Goal: Task Accomplishment & Management: Manage account settings

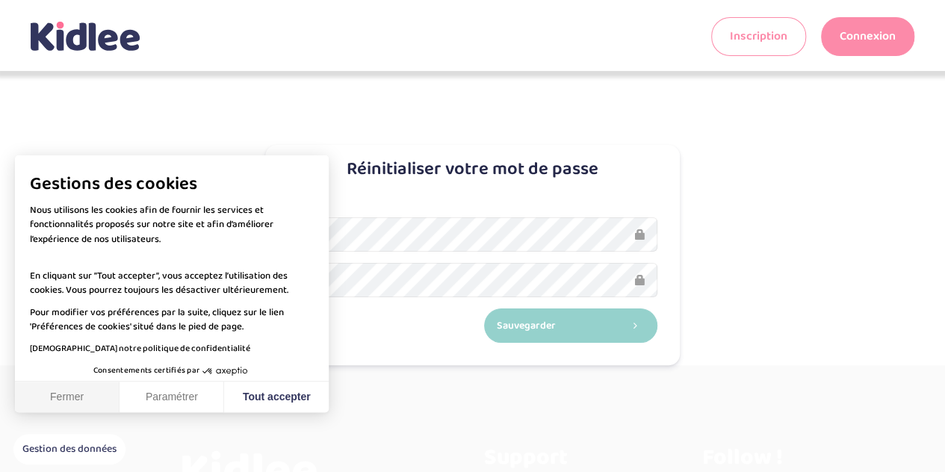
click at [65, 409] on button "Fermer" at bounding box center [67, 397] width 105 height 31
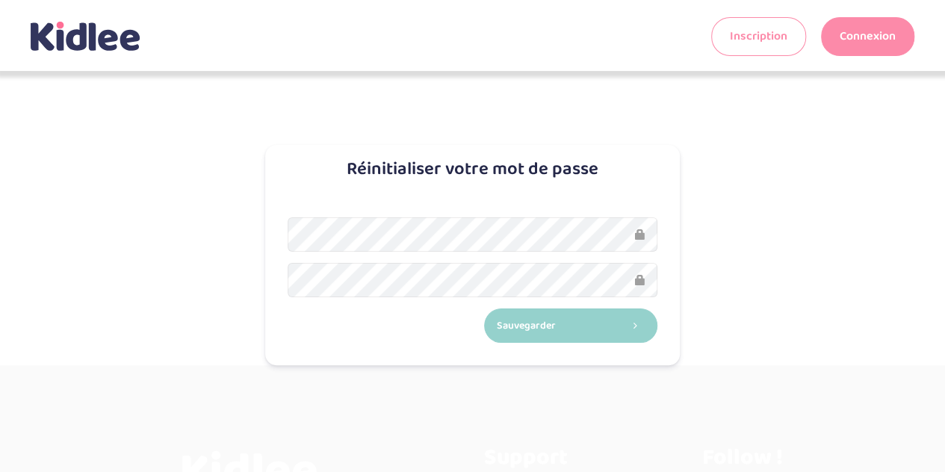
click at [280, 243] on div "Sauvegarder" at bounding box center [472, 280] width 415 height 171
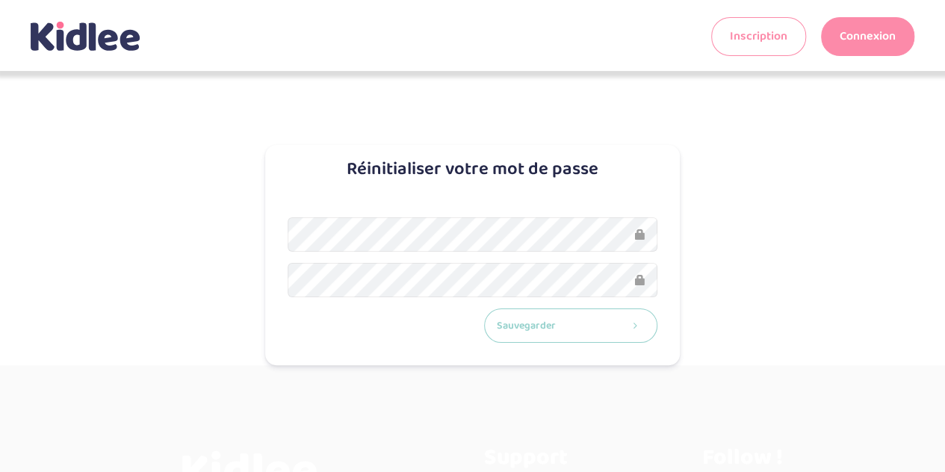
click at [551, 317] on button "Sauvegarder" at bounding box center [571, 325] width 174 height 35
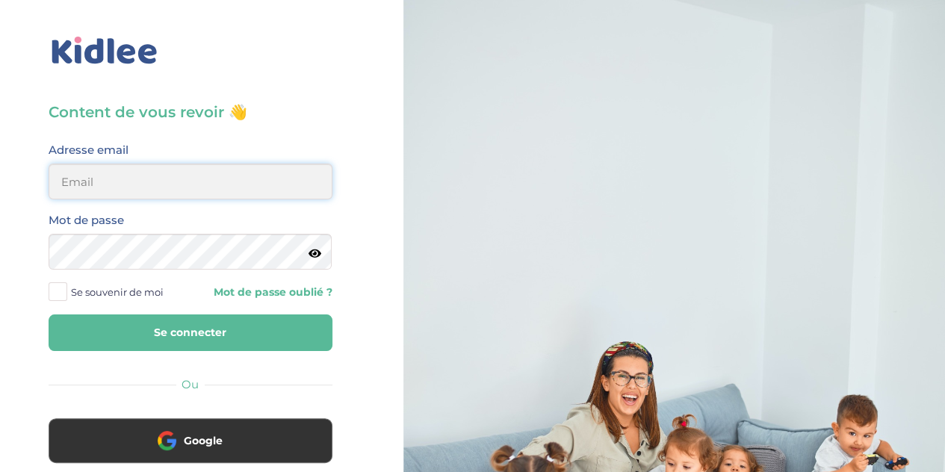
click at [245, 193] on input "email" at bounding box center [191, 182] width 284 height 36
type input "lesueuremilie2@gmail.com"
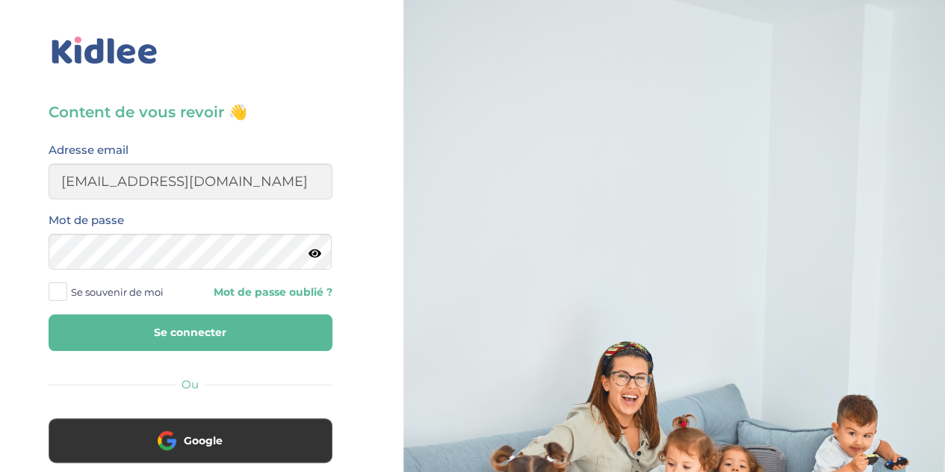
click at [238, 324] on button "Se connecter" at bounding box center [191, 332] width 284 height 37
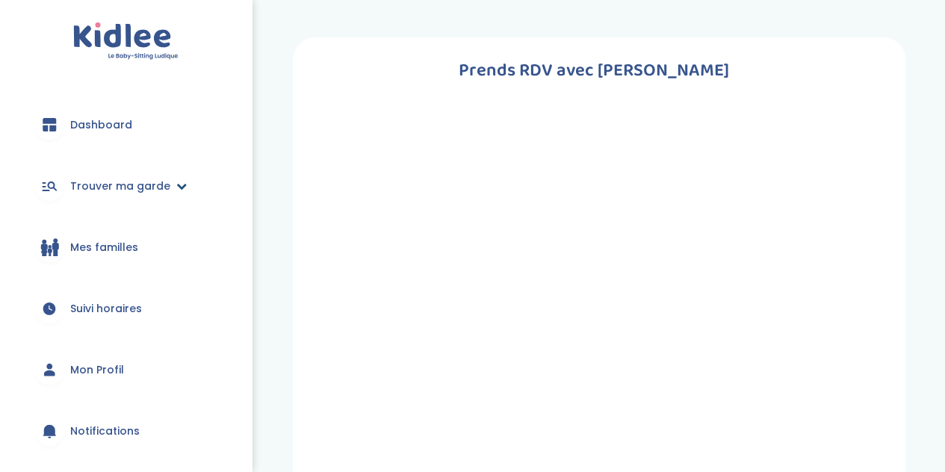
click at [170, 184] on link "Trouver ma garde" at bounding box center [125, 186] width 207 height 54
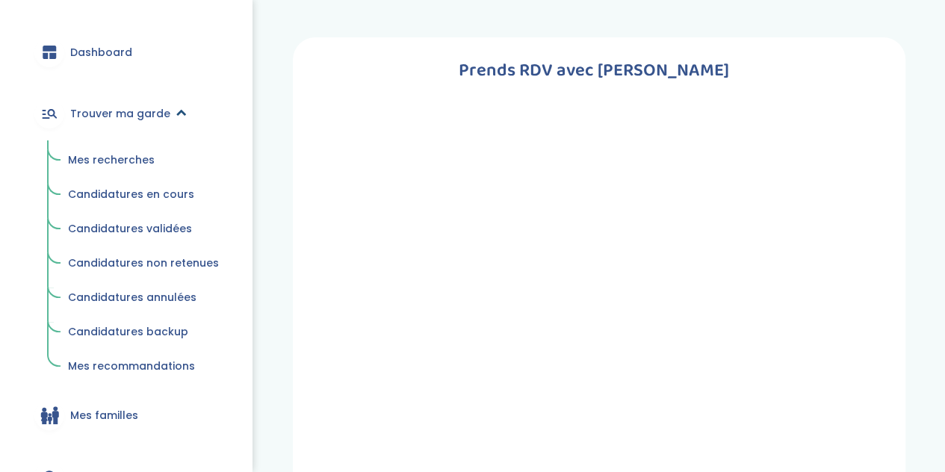
scroll to position [76, 0]
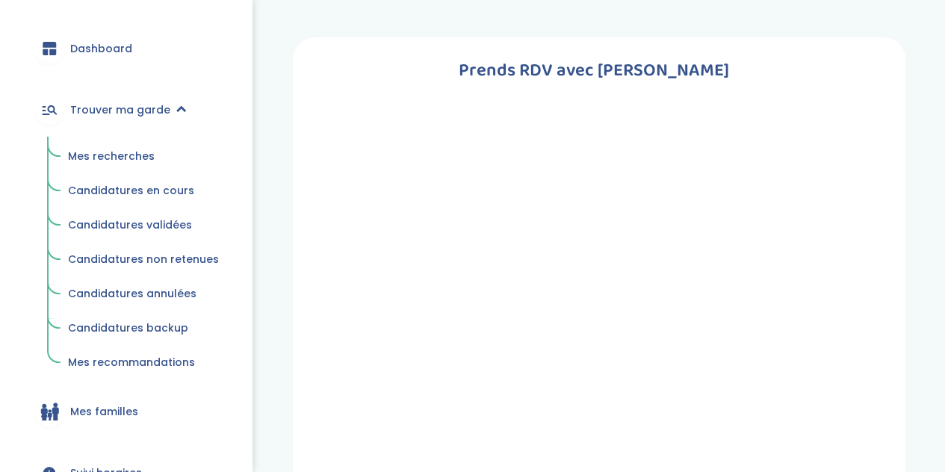
click at [107, 154] on span "Mes recherches" at bounding box center [111, 156] width 87 height 15
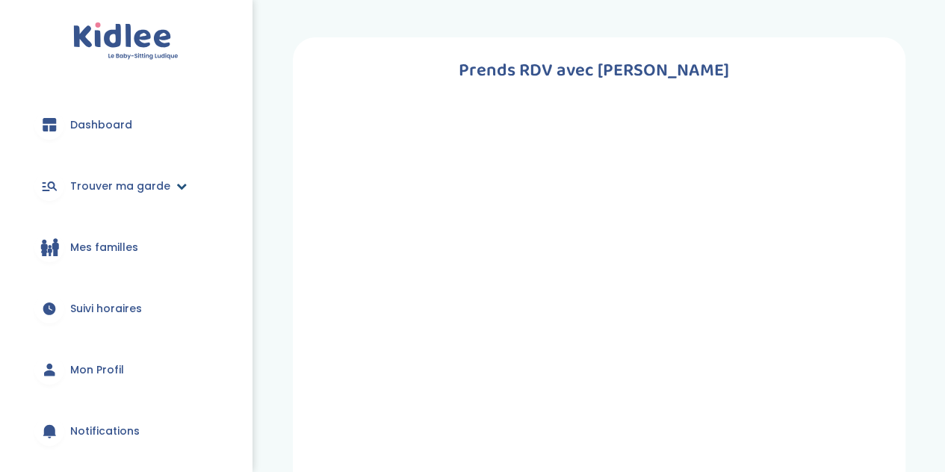
click at [176, 184] on icon at bounding box center [181, 186] width 10 height 10
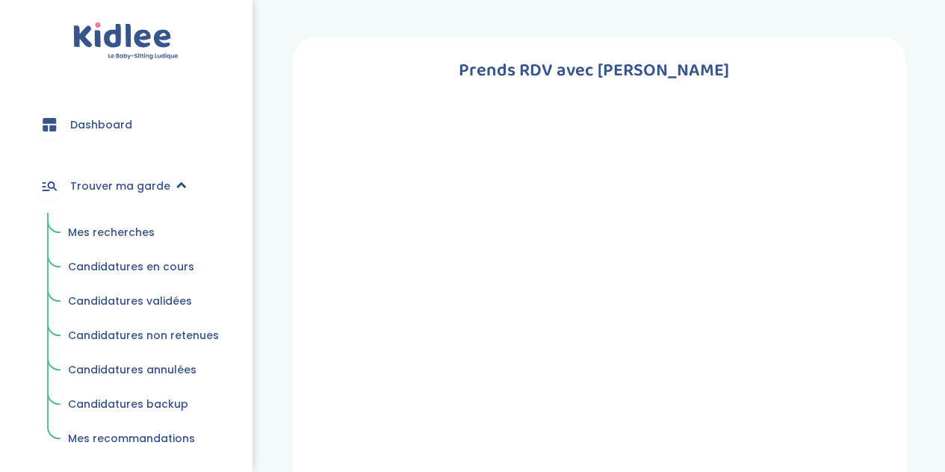
click at [102, 182] on span "Trouver ma garde" at bounding box center [120, 187] width 100 height 16
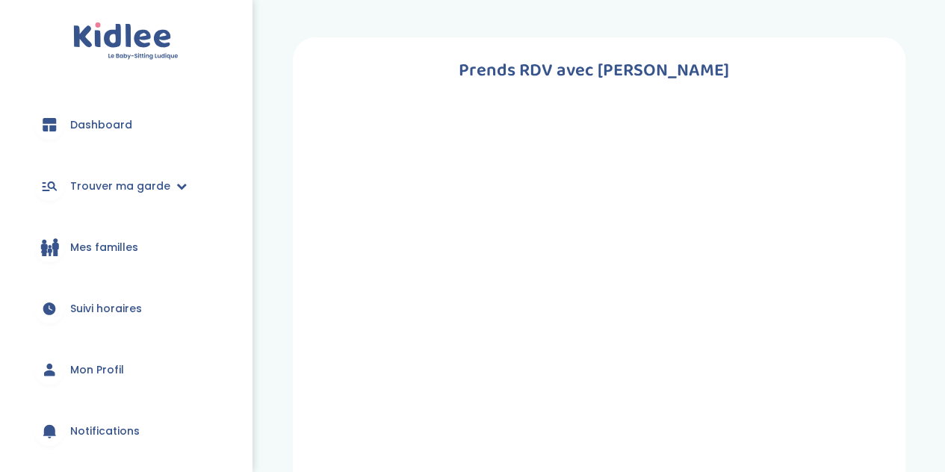
click at [130, 40] on img at bounding box center [125, 41] width 105 height 38
click at [105, 128] on span "Dashboard" at bounding box center [101, 125] width 62 height 16
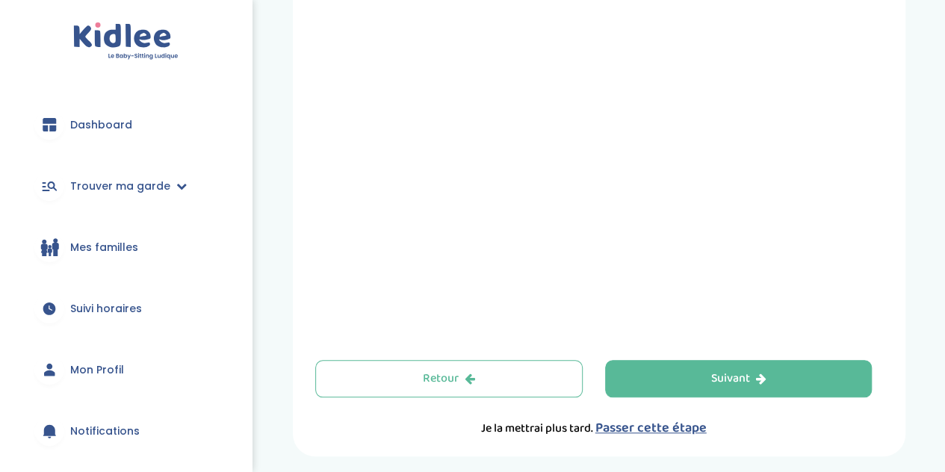
scroll to position [572, 0]
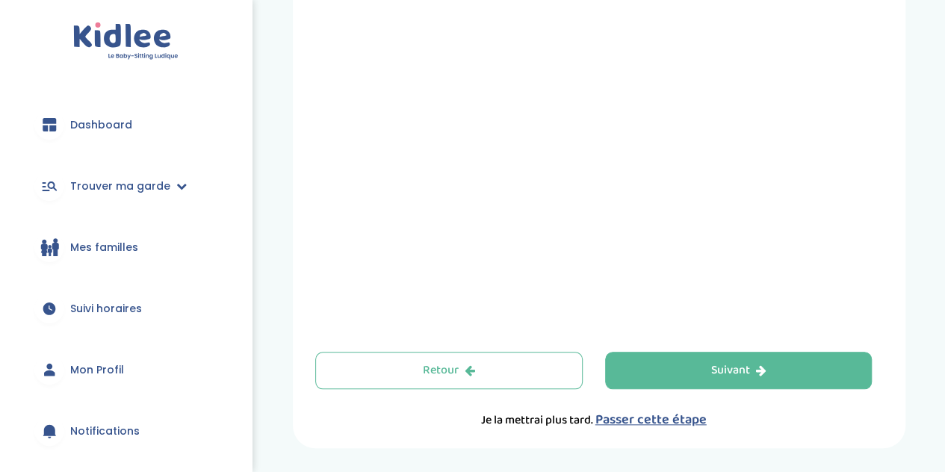
click at [686, 416] on span "Passer cette étape" at bounding box center [650, 419] width 111 height 21
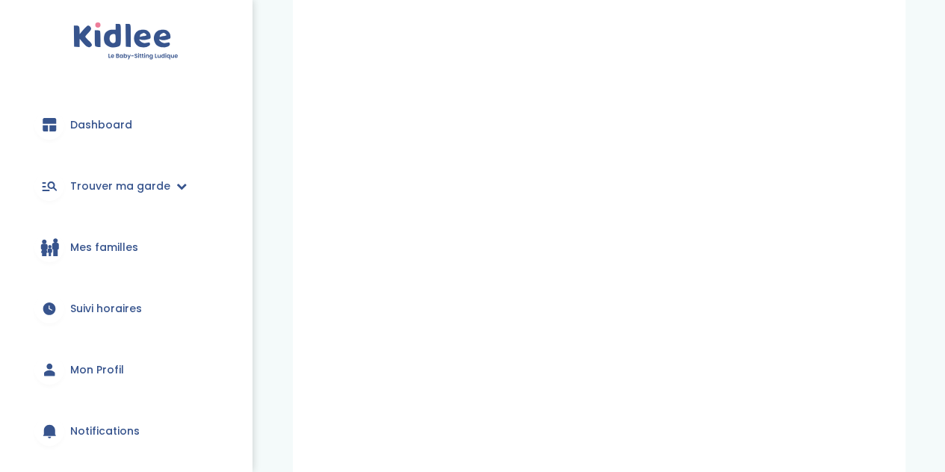
scroll to position [623, 0]
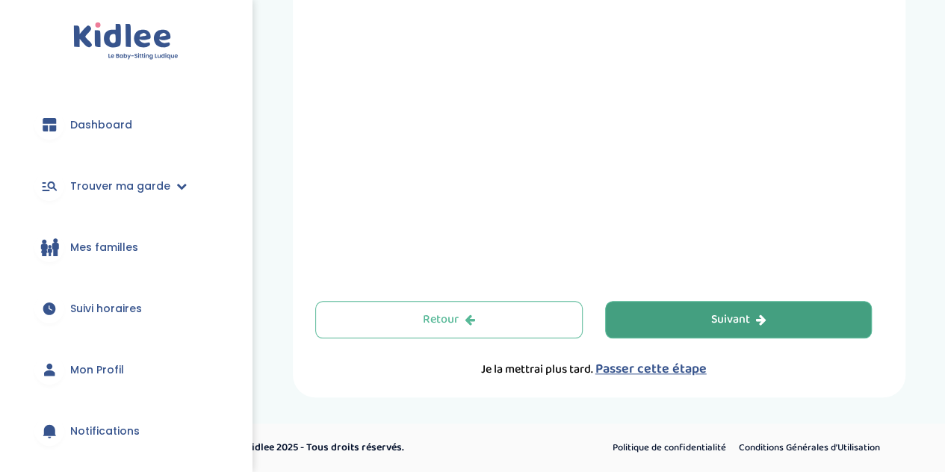
click at [710, 319] on div "Suivant" at bounding box center [737, 319] width 55 height 17
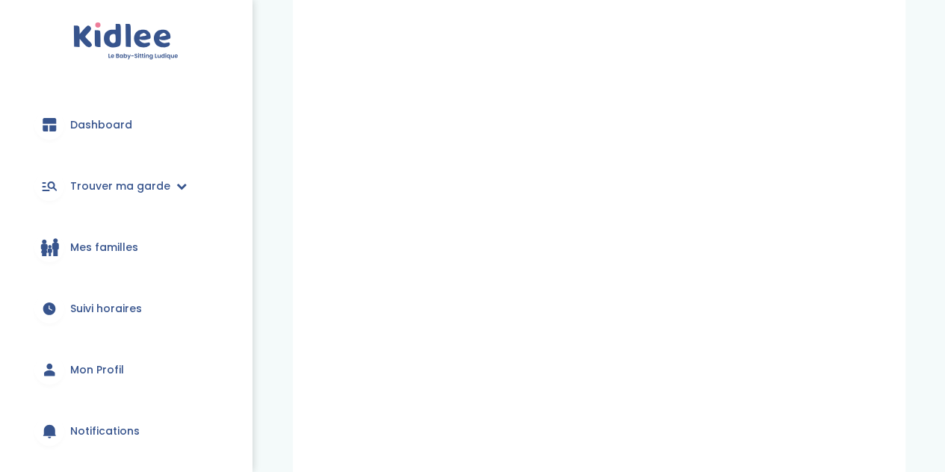
scroll to position [623, 0]
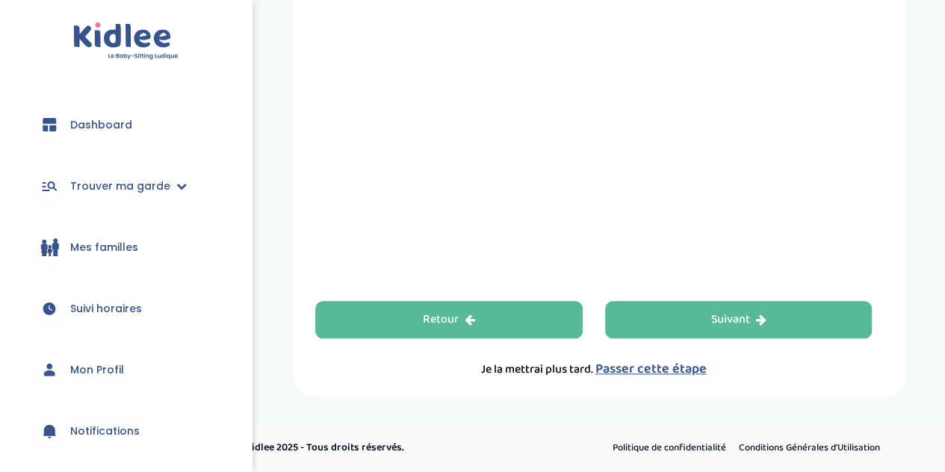
click at [515, 316] on button "Retour" at bounding box center [448, 319] width 267 height 37
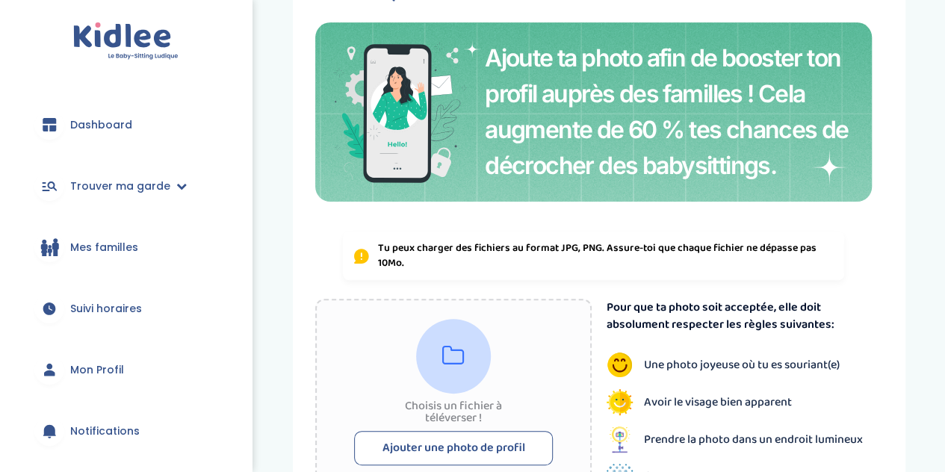
scroll to position [366, 0]
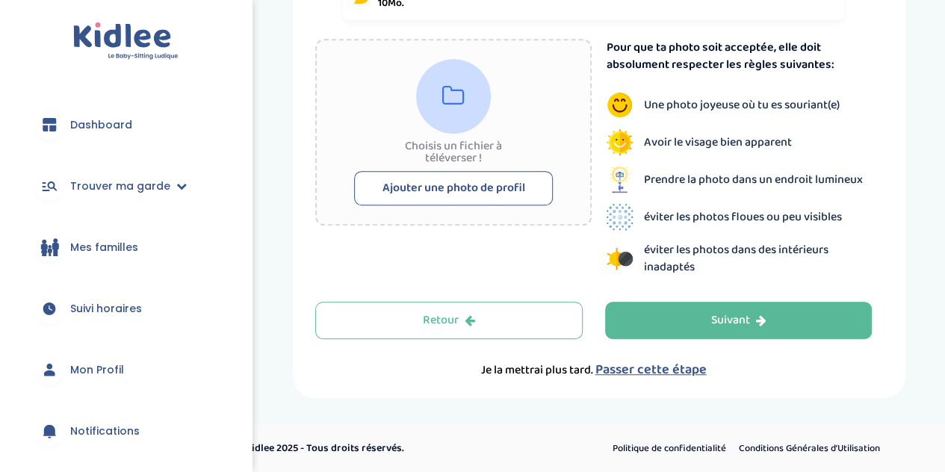
click at [665, 367] on span "Passer cette étape" at bounding box center [650, 369] width 111 height 21
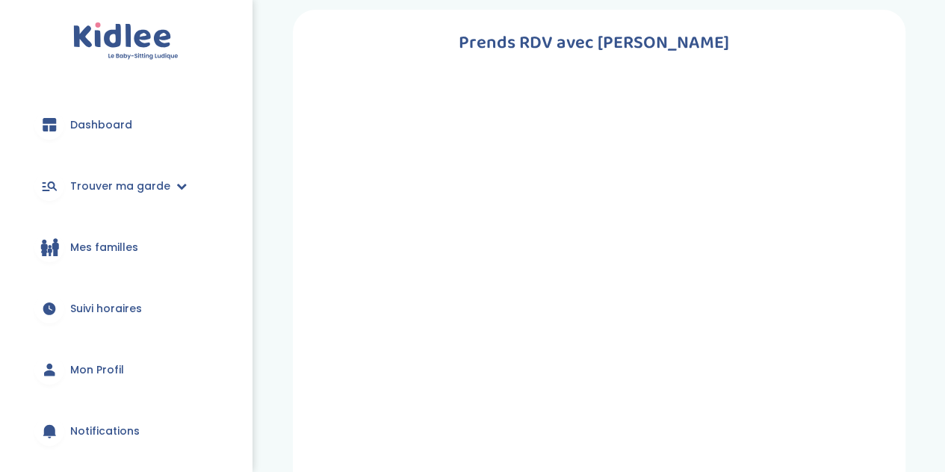
scroll to position [0, 0]
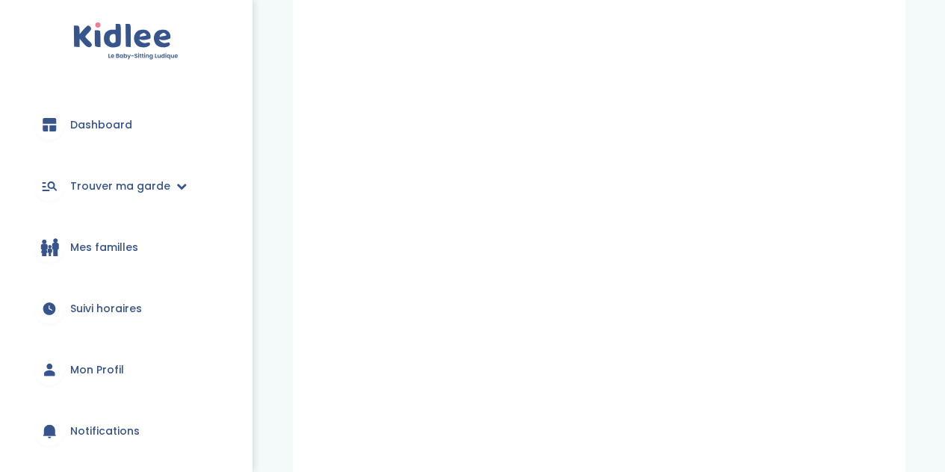
scroll to position [623, 0]
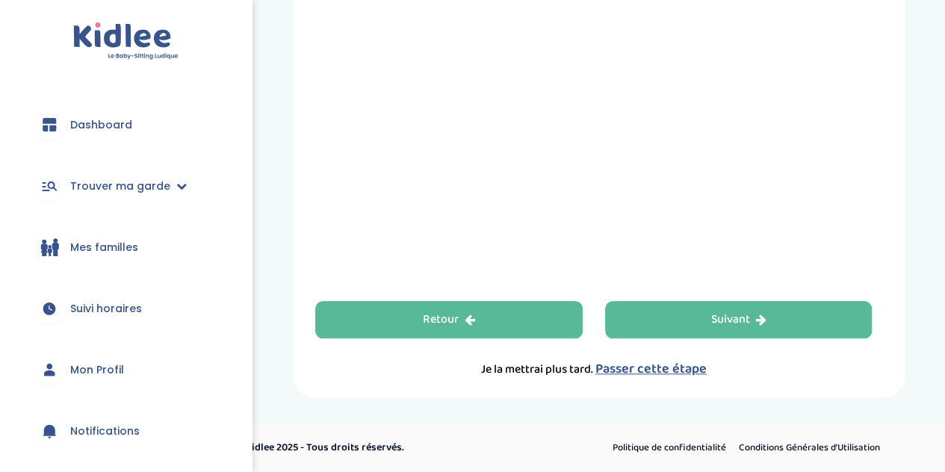
click at [489, 320] on button "Retour" at bounding box center [448, 319] width 267 height 37
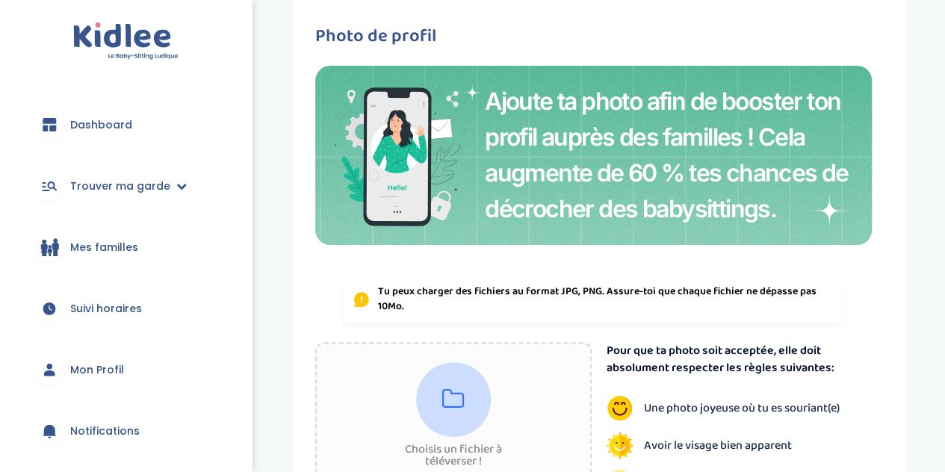
scroll to position [56, 0]
